Goal: Find specific page/section: Find specific page/section

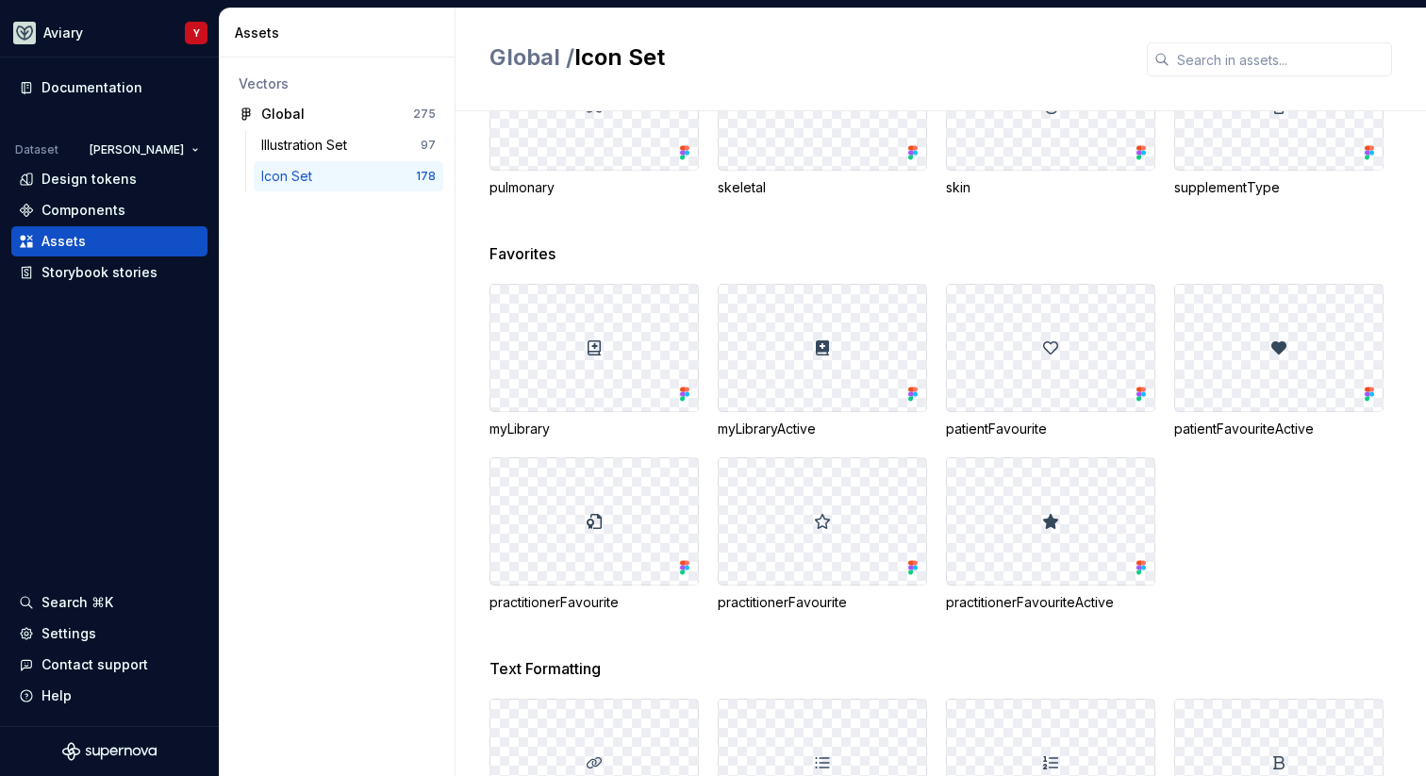
scroll to position [917, 0]
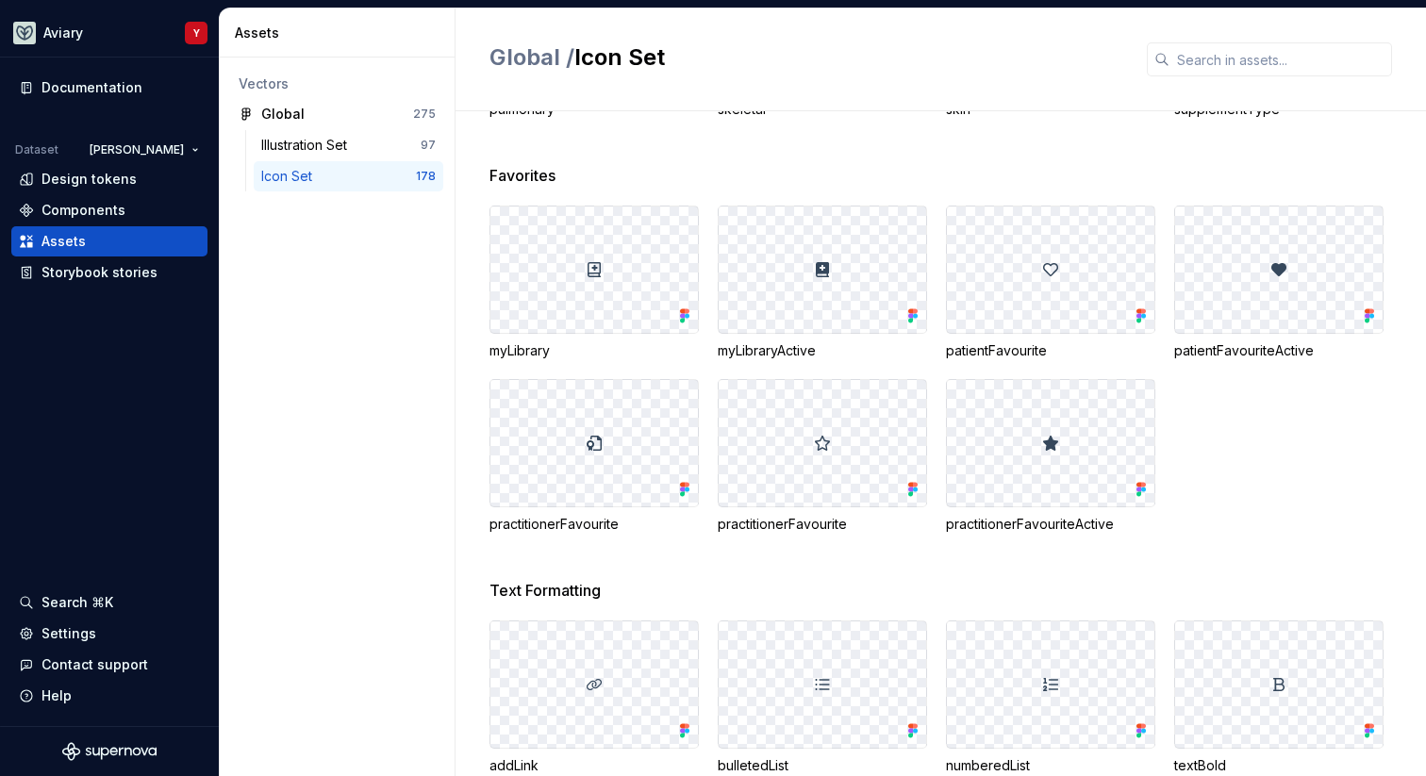
click at [687, 315] on icon at bounding box center [687, 316] width 5 height 5
click at [684, 315] on icon at bounding box center [682, 316] width 5 height 5
click at [596, 285] on div at bounding box center [594, 270] width 208 height 126
click at [596, 277] on div at bounding box center [594, 270] width 208 height 126
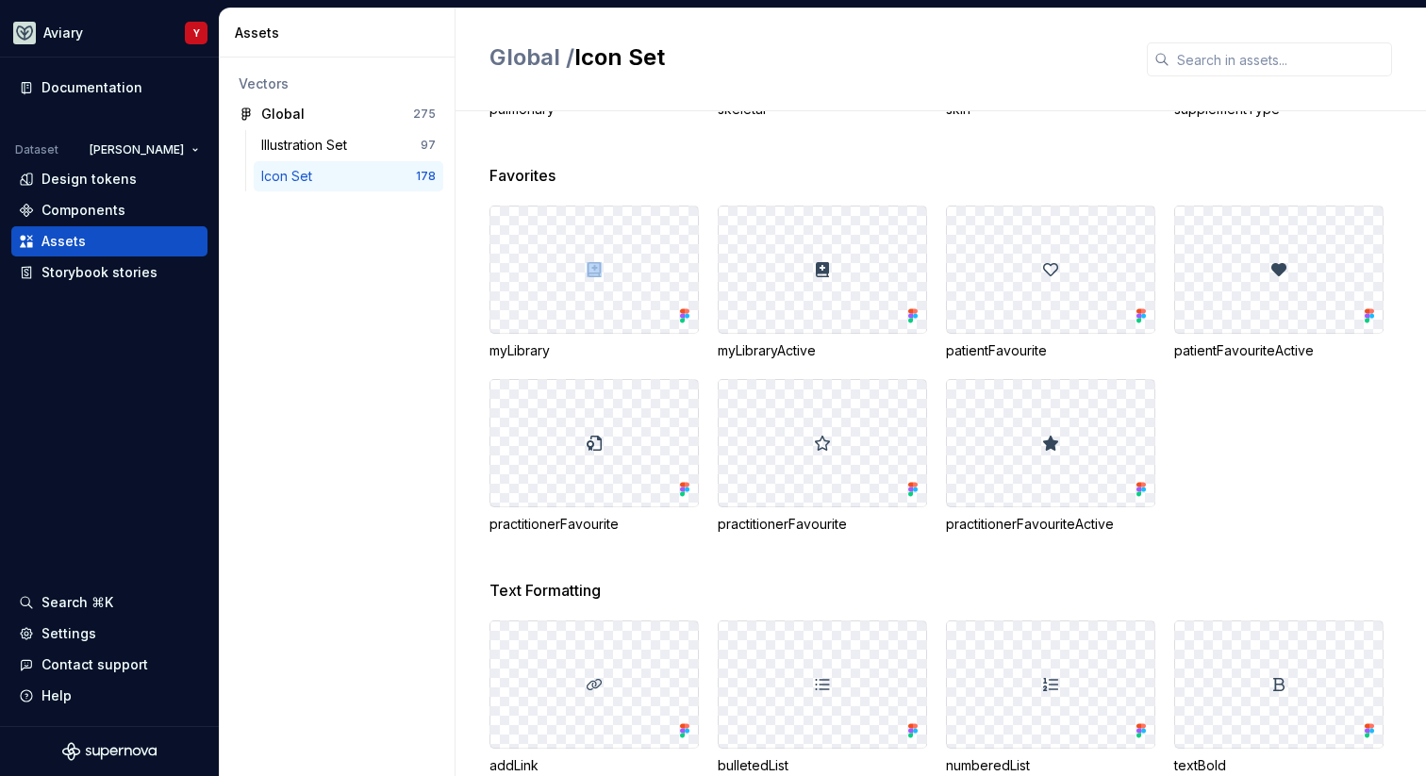
click at [596, 277] on div at bounding box center [594, 270] width 208 height 126
click at [678, 311] on icon at bounding box center [684, 316] width 19 height 19
click at [688, 320] on icon at bounding box center [684, 316] width 19 height 19
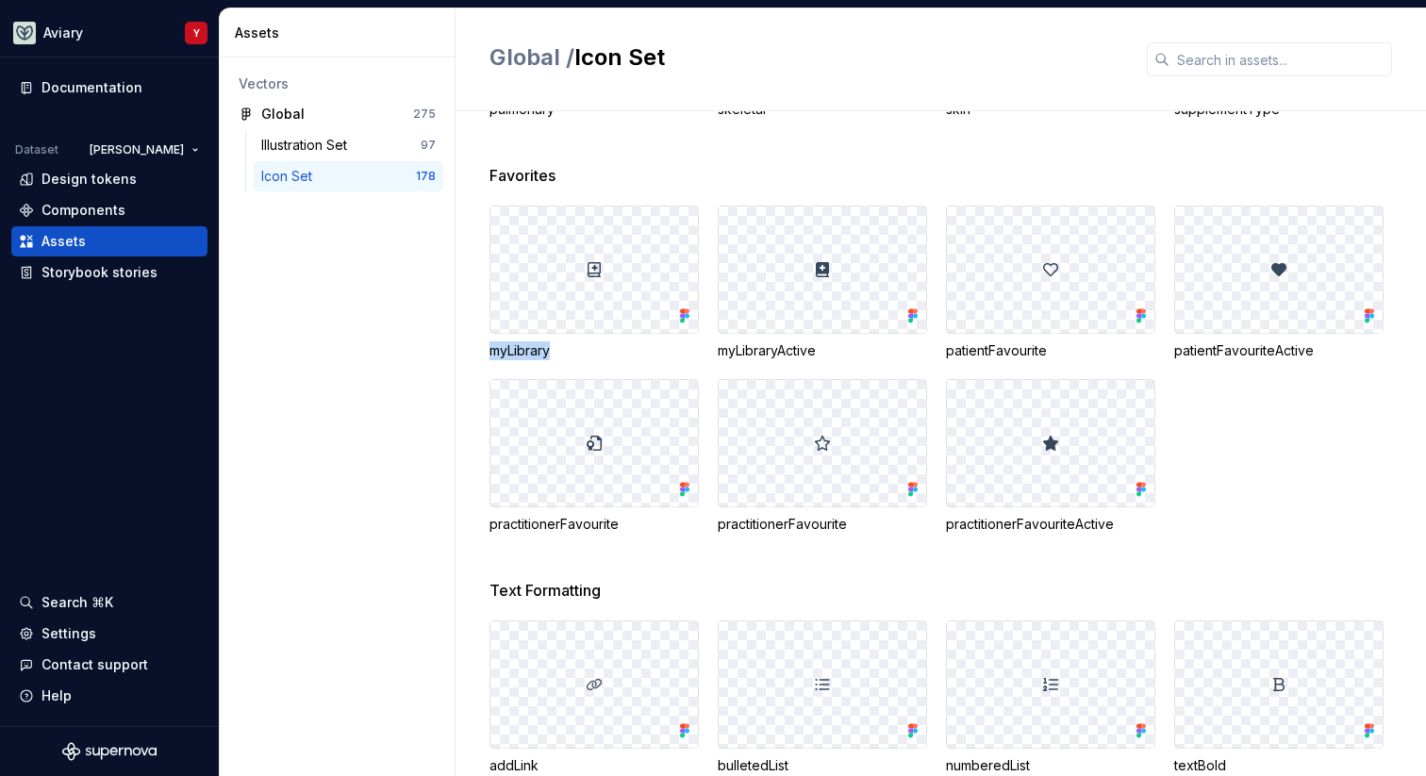
click at [688, 320] on icon at bounding box center [684, 316] width 19 height 19
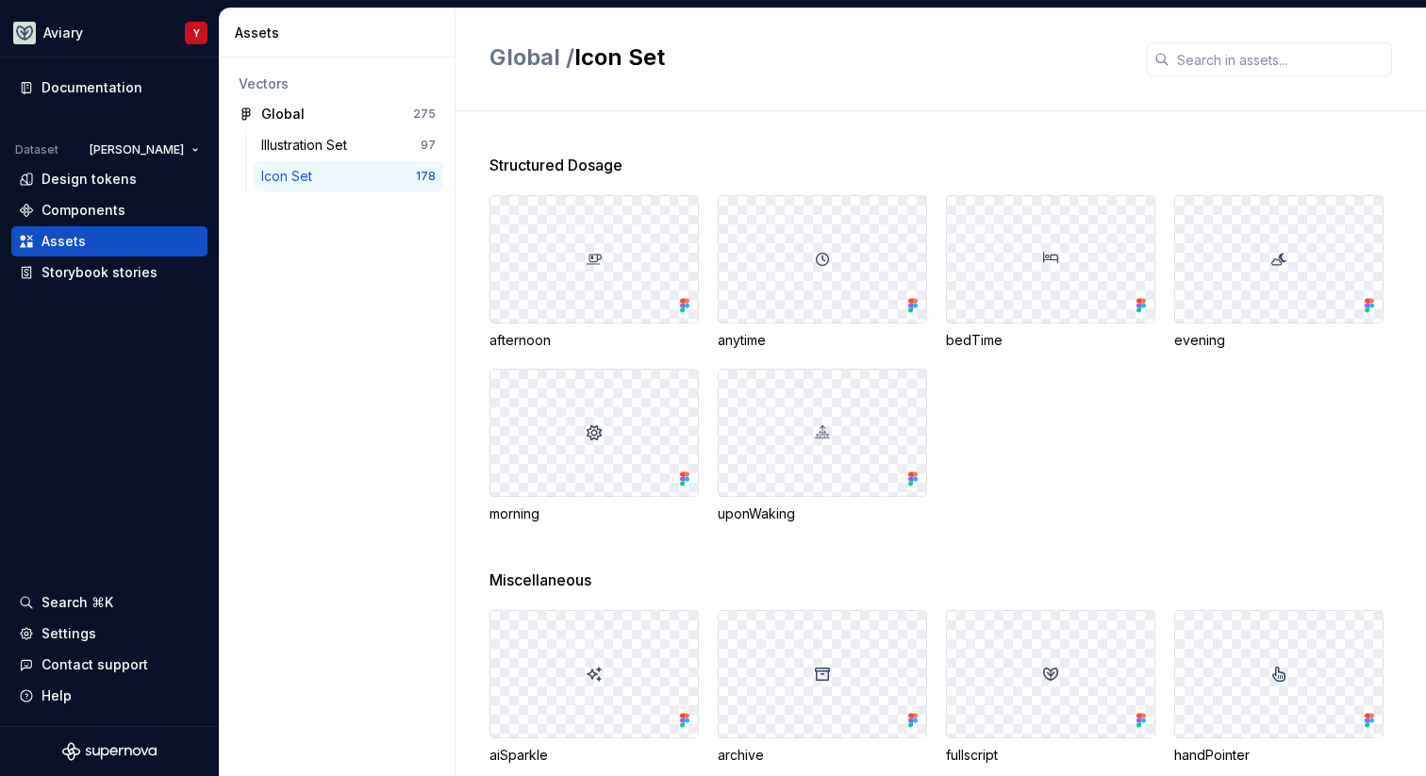
scroll to position [1738, 0]
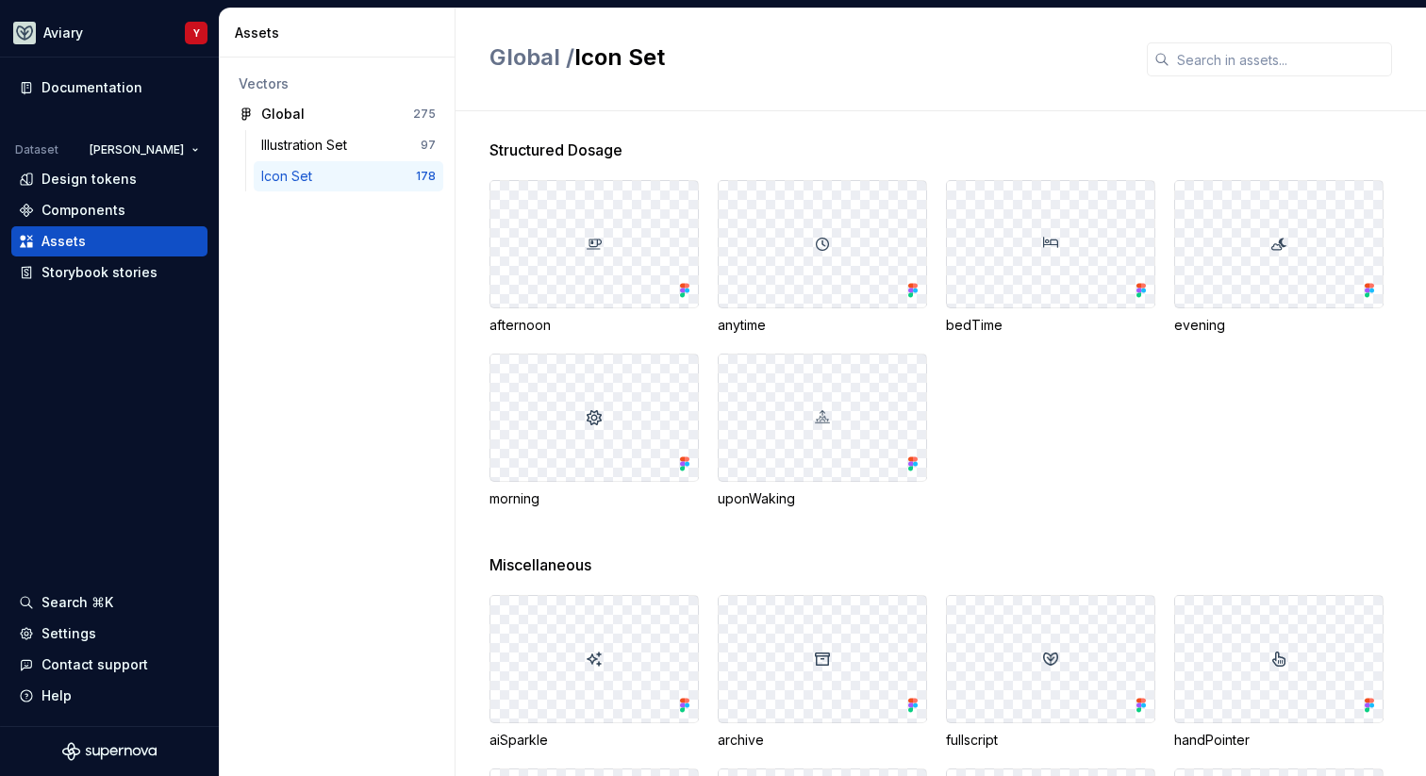
click at [608, 201] on div at bounding box center [594, 244] width 208 height 126
click at [593, 250] on img at bounding box center [594, 244] width 15 height 15
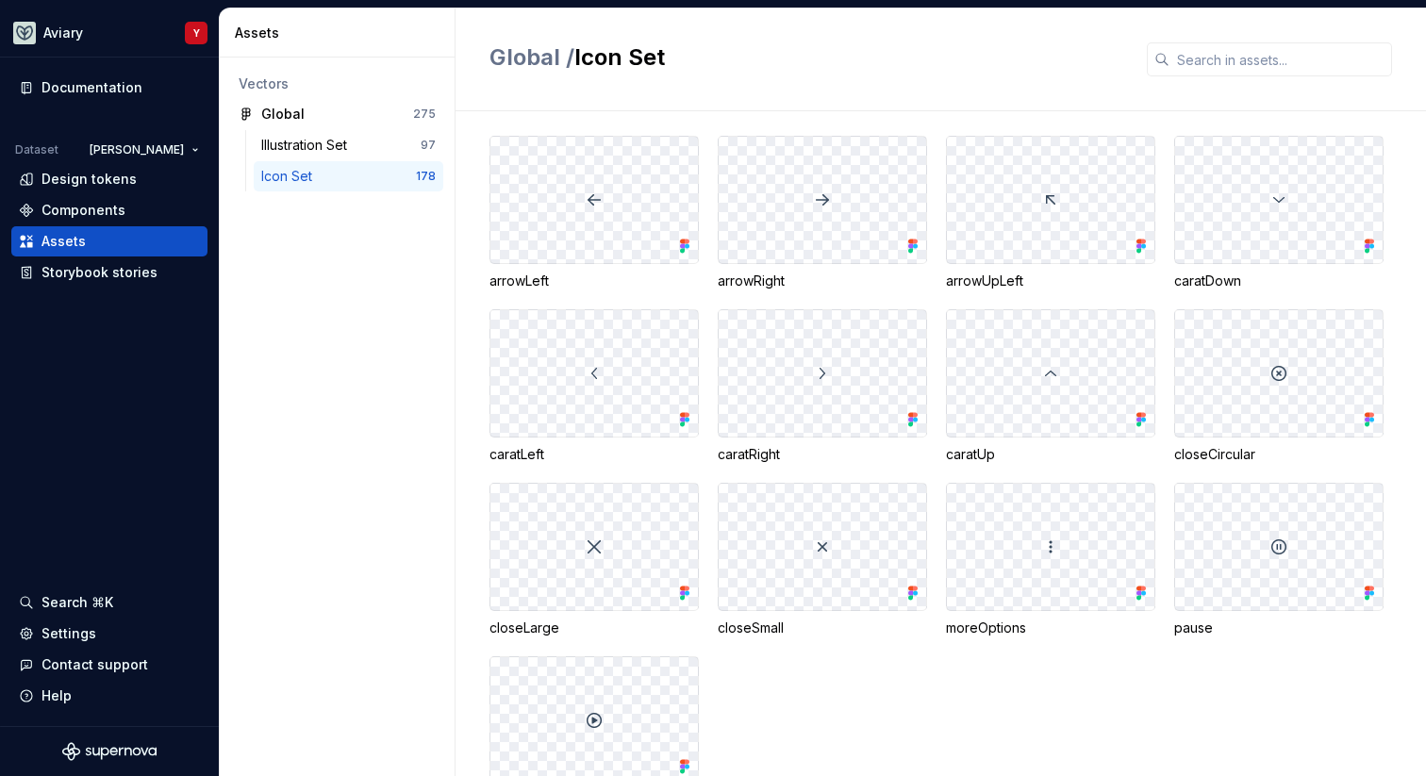
scroll to position [3154, 0]
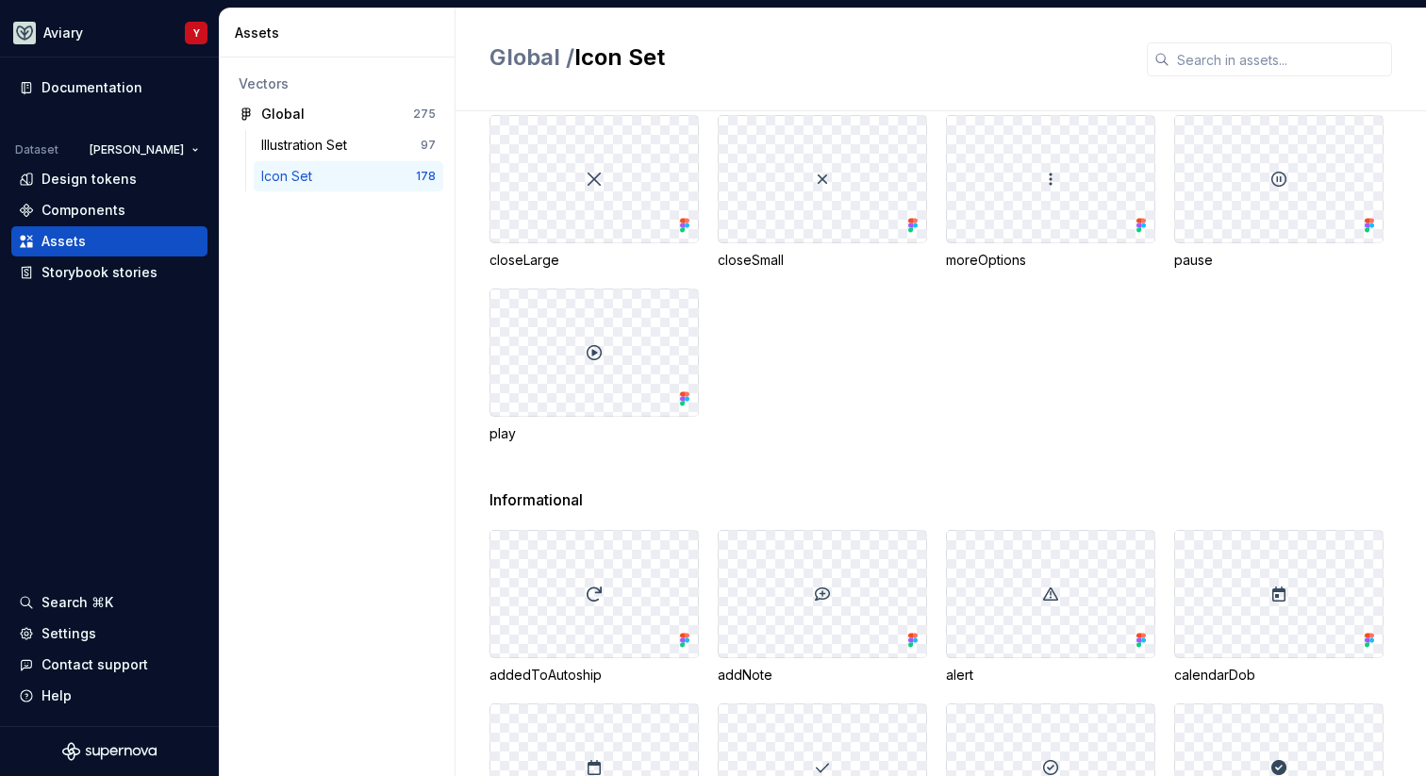
click at [590, 362] on div at bounding box center [594, 353] width 208 height 126
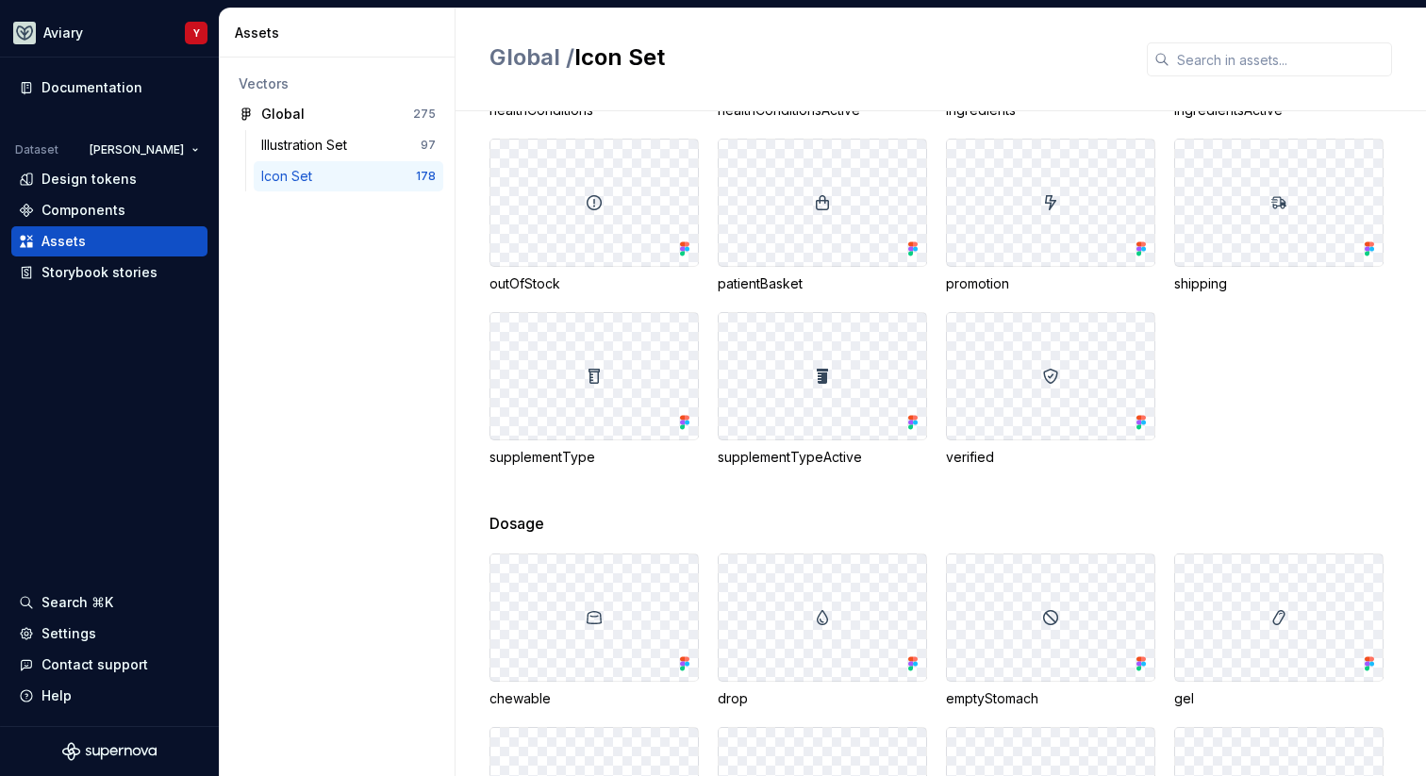
scroll to position [5211, 0]
